Goal: Task Accomplishment & Management: Use online tool/utility

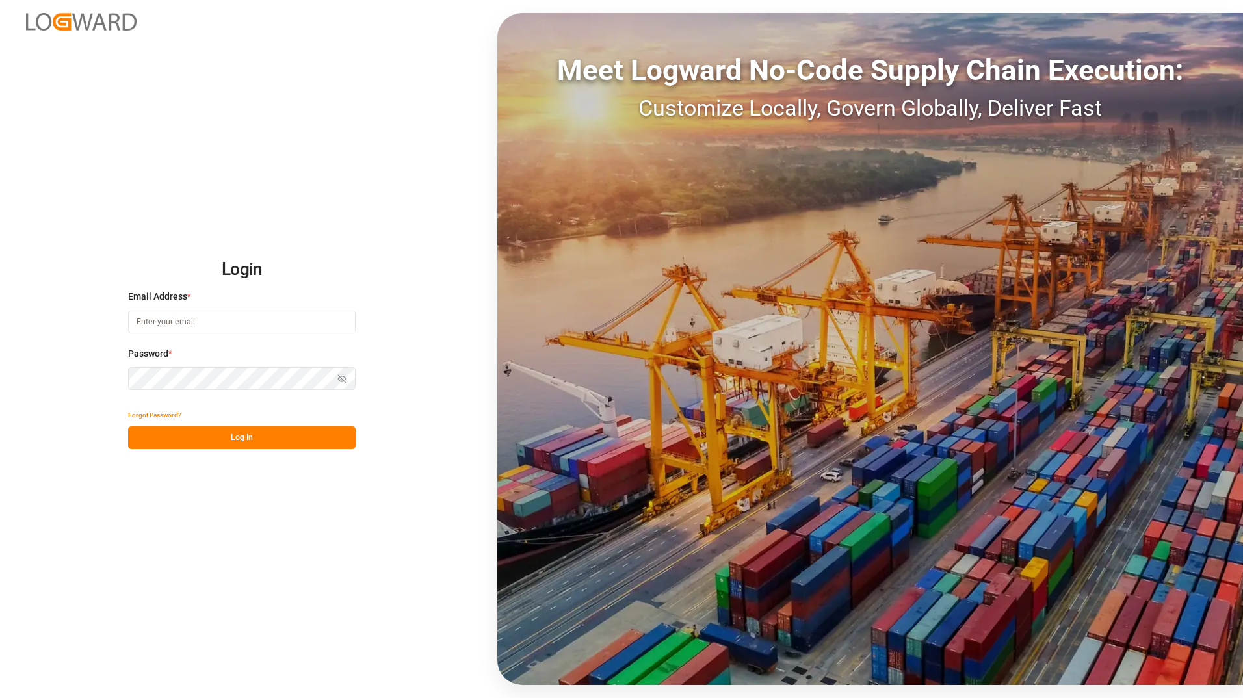
click at [197, 326] on input at bounding box center [241, 322] width 227 height 23
type input "[PERSON_NAME][EMAIL_ADDRESS][DOMAIN_NAME]"
click at [263, 363] on button "Log In" at bounding box center [241, 437] width 227 height 23
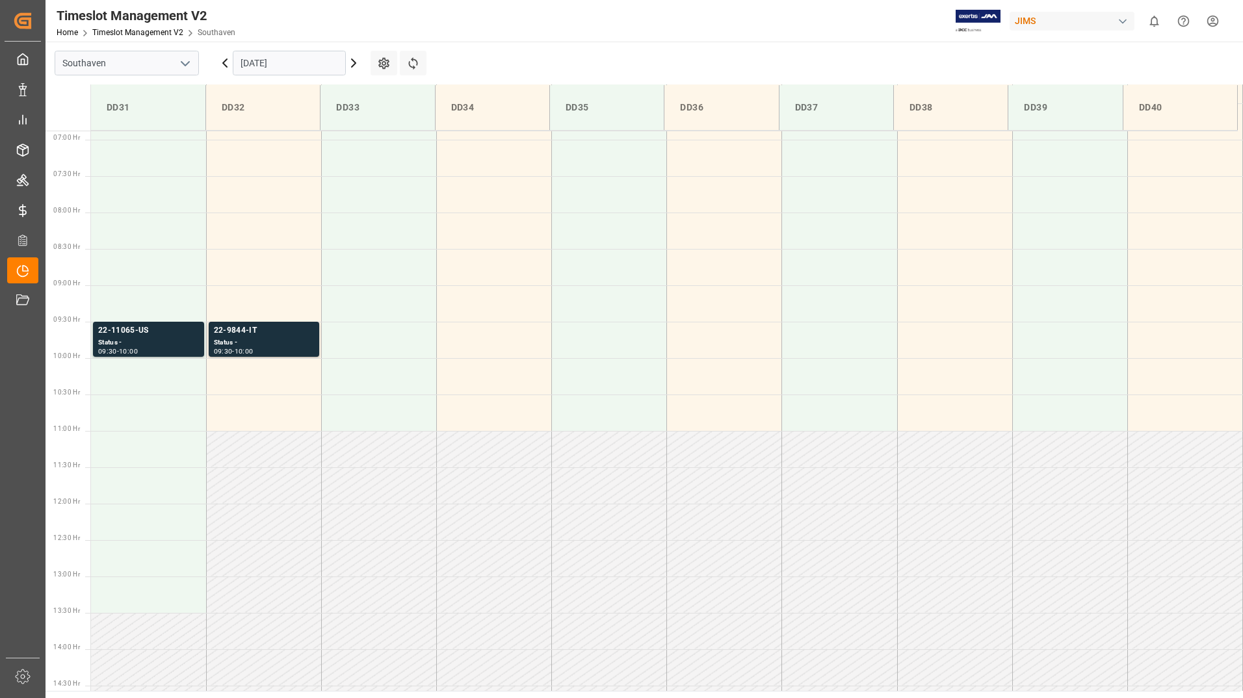
scroll to position [501, 0]
click at [354, 64] on icon at bounding box center [354, 63] width 4 height 8
click at [294, 328] on div "22-10635-VN" at bounding box center [264, 330] width 100 height 13
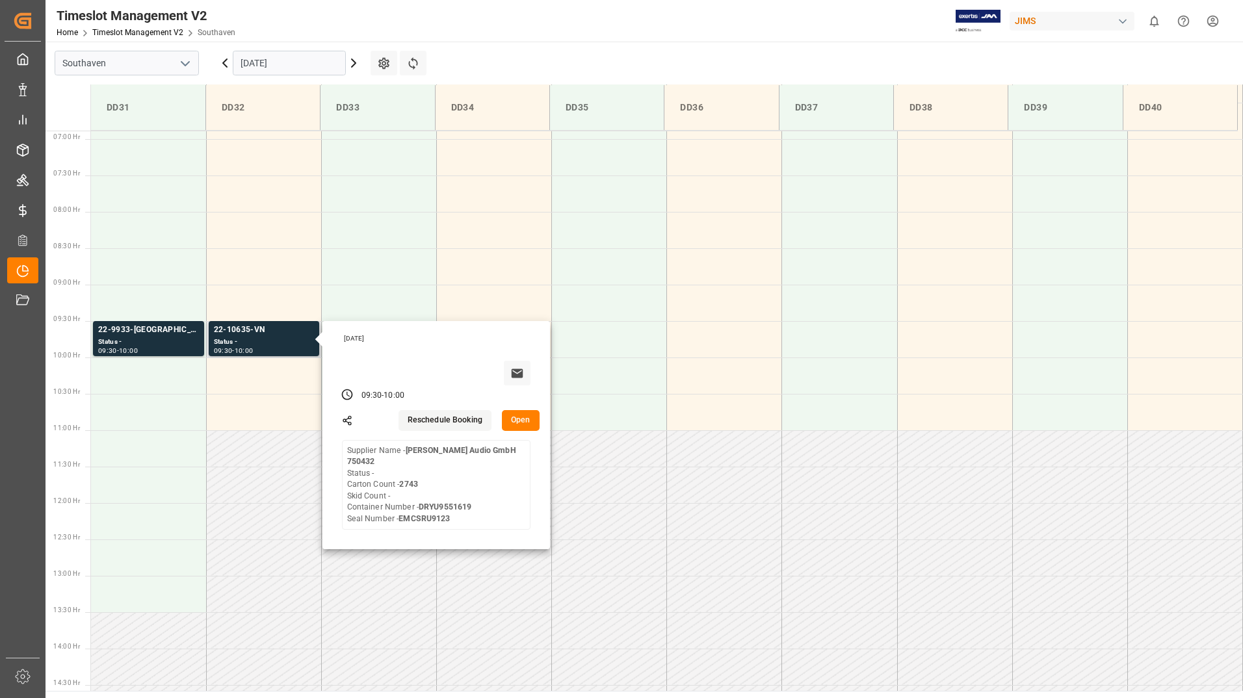
click at [528, 363] on button "Open" at bounding box center [521, 420] width 38 height 21
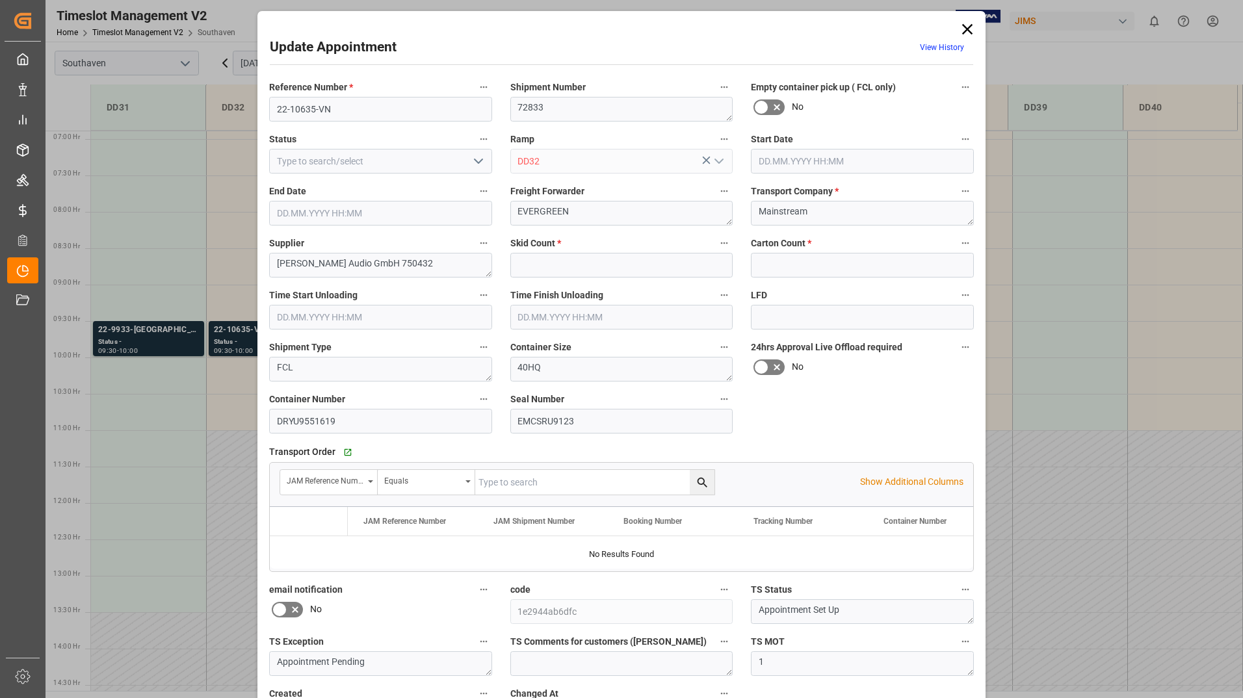
type input "0"
type input "2743"
type input "[DATE] 09:30"
type input "[DATE] 10:00"
type input "[DATE] 12:47"
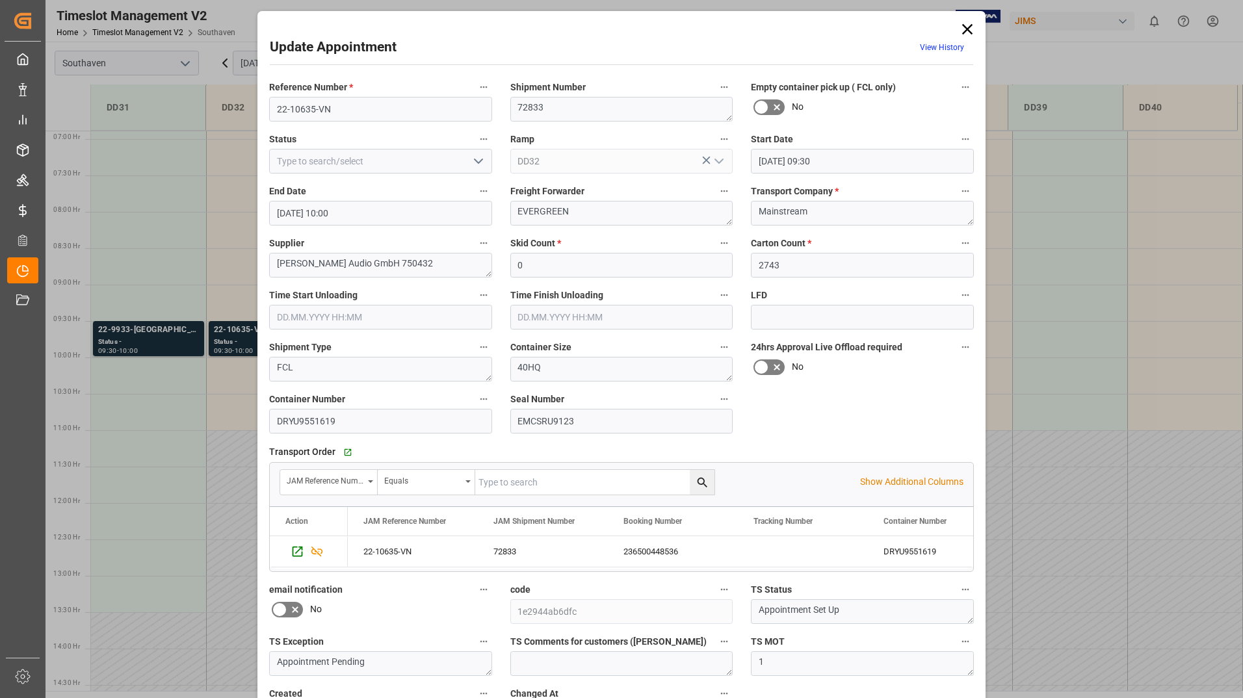
click at [660, 25] on icon at bounding box center [967, 29] width 10 height 10
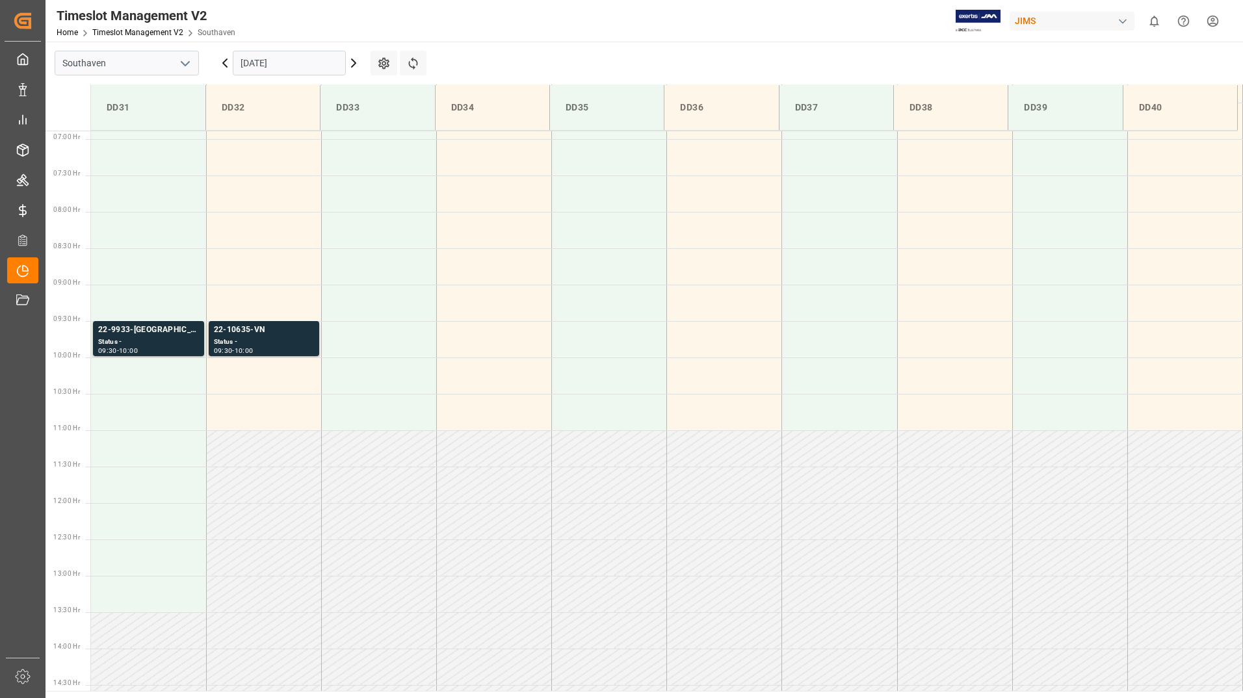
click at [353, 64] on icon at bounding box center [354, 63] width 16 height 16
click at [354, 62] on icon at bounding box center [354, 63] width 4 height 8
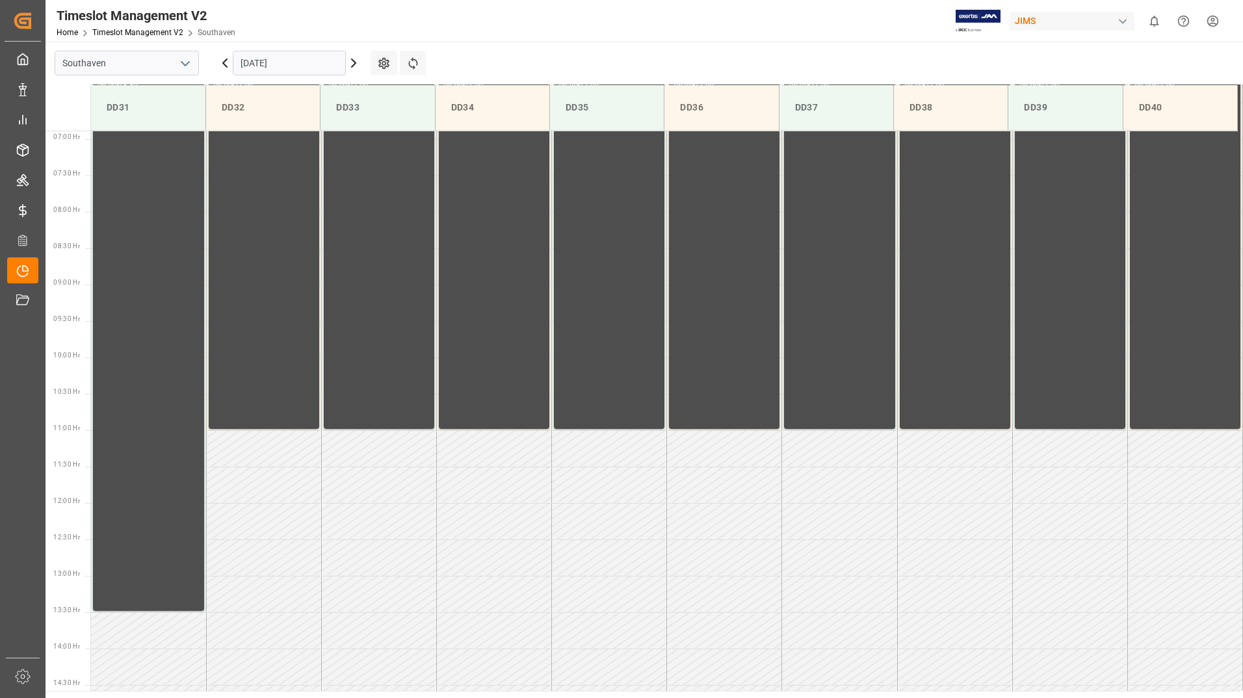
click at [224, 65] on icon at bounding box center [225, 63] width 4 height 8
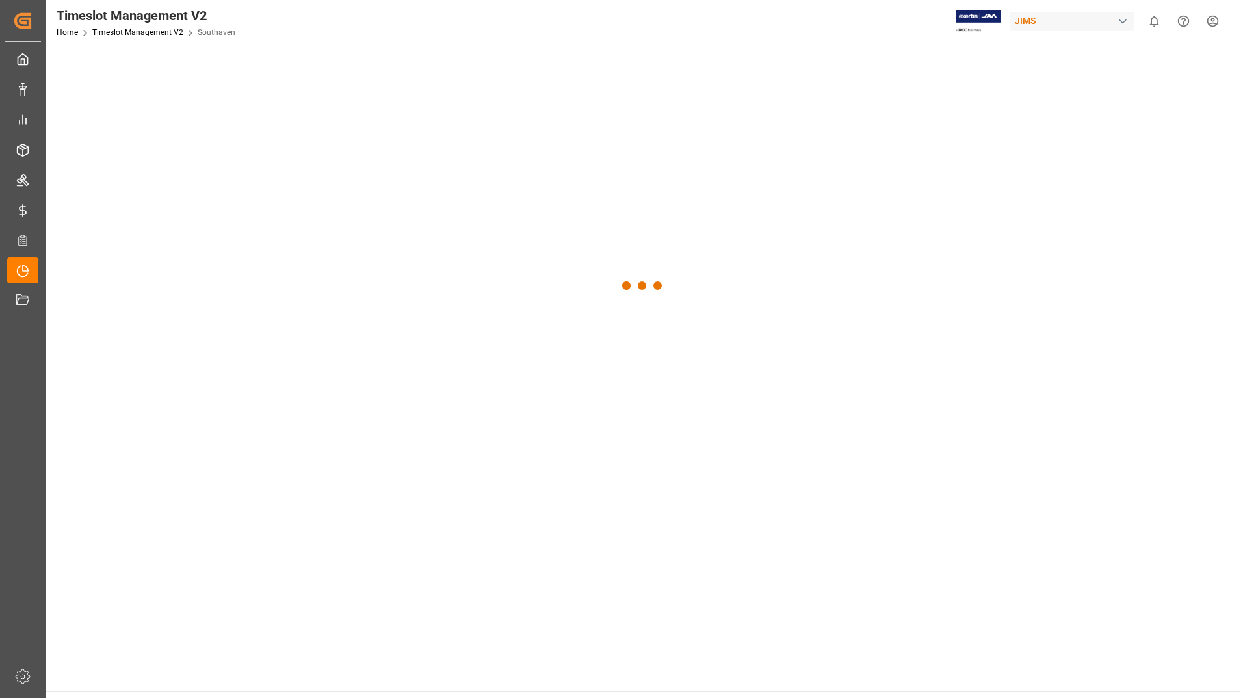
click at [224, 65] on div at bounding box center [642, 286] width 1195 height 489
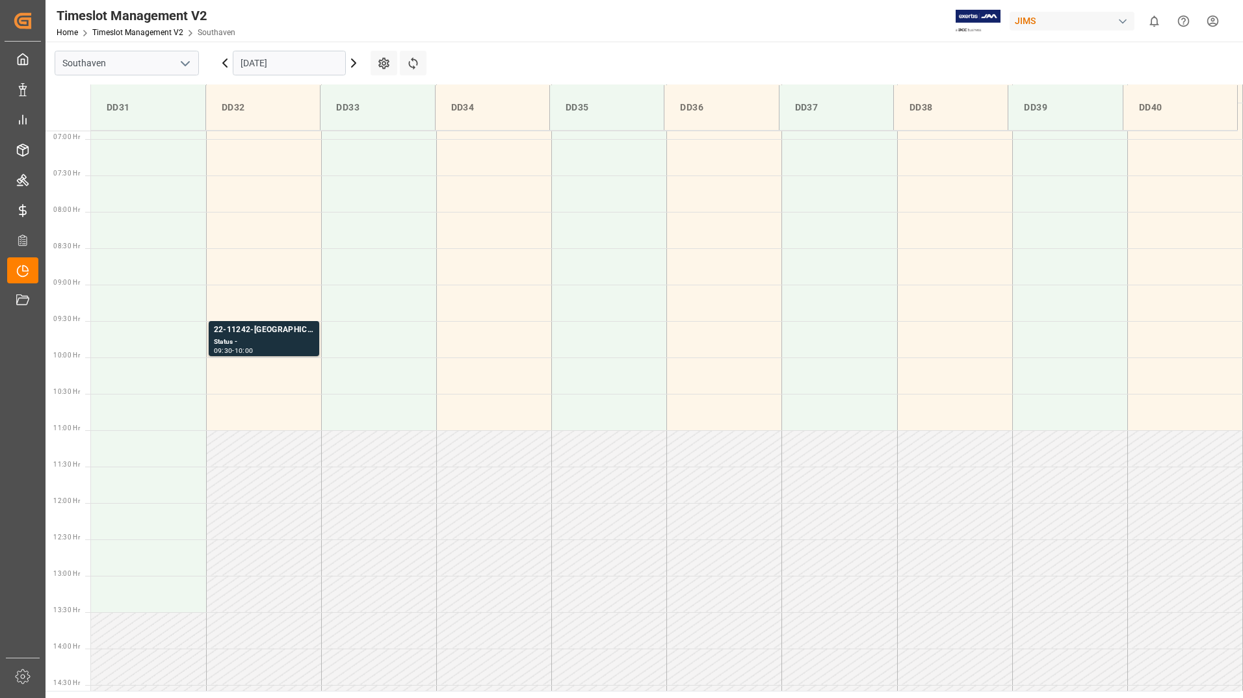
click at [224, 65] on icon at bounding box center [225, 63] width 4 height 8
